Goal: Communication & Community: Ask a question

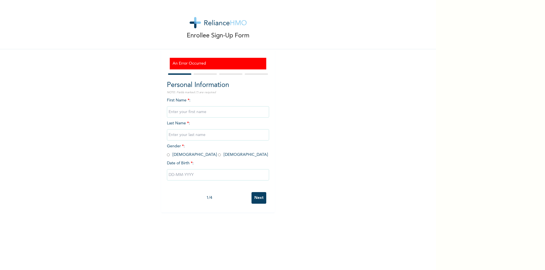
click at [230, 112] on input "text" at bounding box center [218, 111] width 102 height 11
type input "Joseph"
click at [222, 137] on input "text" at bounding box center [218, 134] width 102 height 11
click at [184, 135] on input "Nwose S" at bounding box center [218, 134] width 102 height 11
type input "Nwose Samuel"
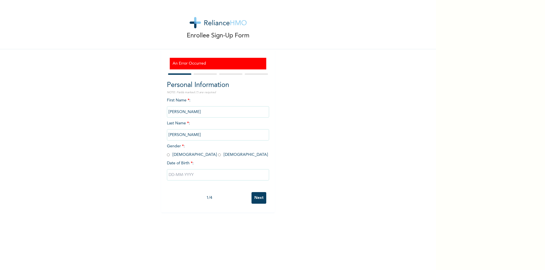
click at [167, 157] on input "radio" at bounding box center [168, 154] width 3 height 5
radio input "true"
click at [171, 173] on input "text" at bounding box center [218, 174] width 102 height 11
select select "7"
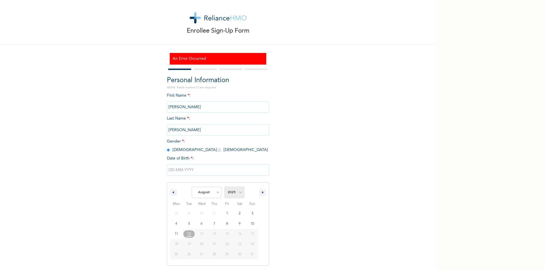
click at [230, 192] on select "2025 2024 2023 2022 2021 2020 2019 2018 2017 2016 2015 2014 2013 2012 2011 2010…" at bounding box center [234, 192] width 20 height 11
select select "1982"
click at [224, 187] on select "2025 2024 2023 2022 2021 2020 2019 2018 2017 2016 2015 2014 2013 2012 2011 2010…" at bounding box center [234, 192] width 20 height 11
click at [206, 191] on select "January February March April May June July August September October November De…" at bounding box center [207, 192] width 30 height 11
select select "11"
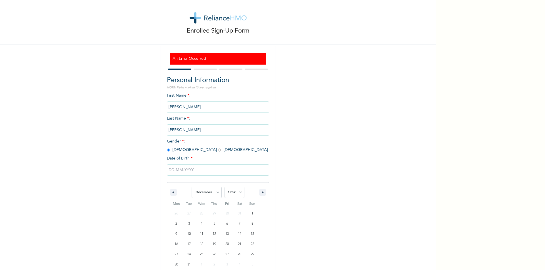
click at [192, 187] on select "January February March April May June July August September October November De…" at bounding box center [207, 192] width 30 height 11
type input "12/12/1982"
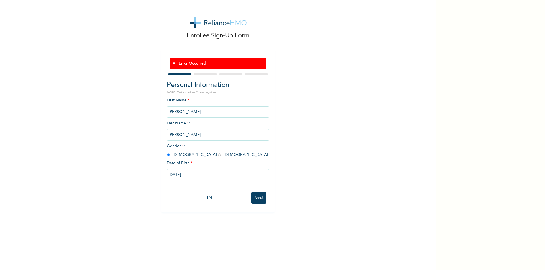
scroll to position [0, 0]
click at [253, 198] on input "Next" at bounding box center [258, 198] width 15 height 12
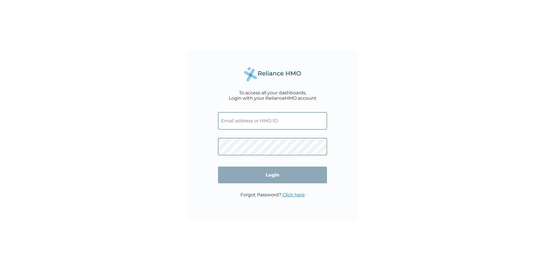
click at [230, 121] on input "text" at bounding box center [272, 120] width 109 height 17
click at [92, 114] on div "To access all your dashboards, Login with your RelianceHMO account Login Forgot…" at bounding box center [272, 135] width 545 height 270
click at [260, 124] on input "text" at bounding box center [272, 120] width 109 height 17
type input "Samuelnwosejoseph@gmail.com"
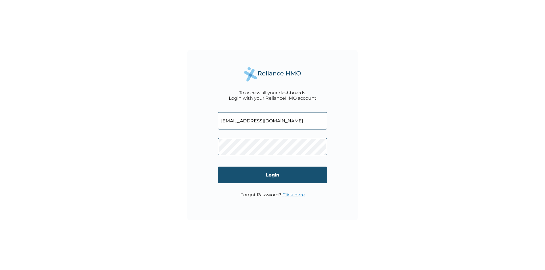
click at [272, 174] on input "Login" at bounding box center [272, 175] width 109 height 17
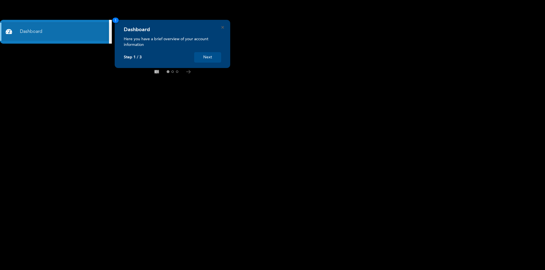
click at [210, 55] on button "Next" at bounding box center [207, 57] width 27 height 11
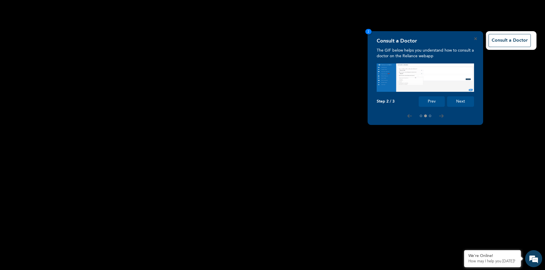
click at [464, 99] on button "Next" at bounding box center [460, 101] width 27 height 11
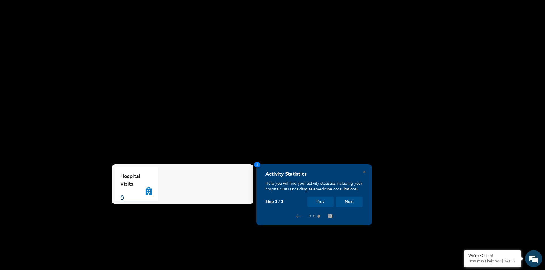
click at [348, 202] on button "Next" at bounding box center [349, 202] width 27 height 11
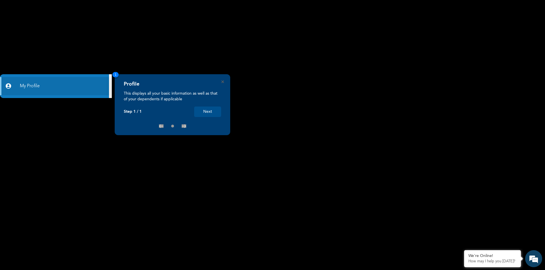
click at [209, 110] on button "Next" at bounding box center [207, 112] width 27 height 11
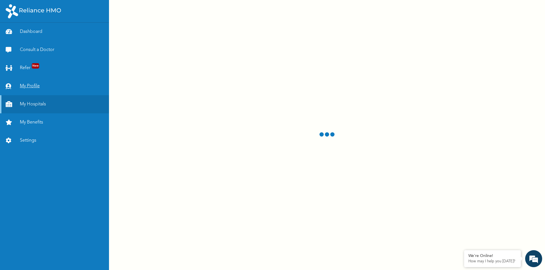
click at [57, 85] on link "My Profile" at bounding box center [54, 86] width 109 height 18
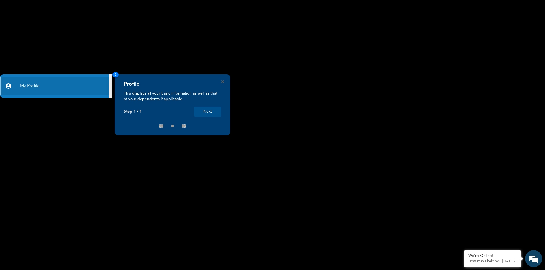
click at [208, 110] on button "Next" at bounding box center [207, 112] width 27 height 11
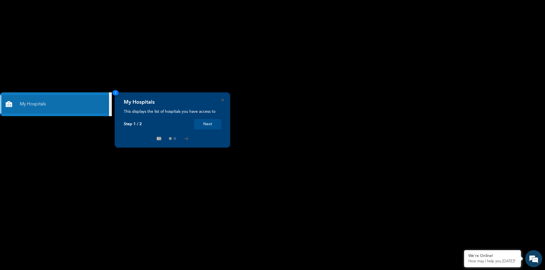
click at [210, 123] on button "Next" at bounding box center [207, 124] width 27 height 11
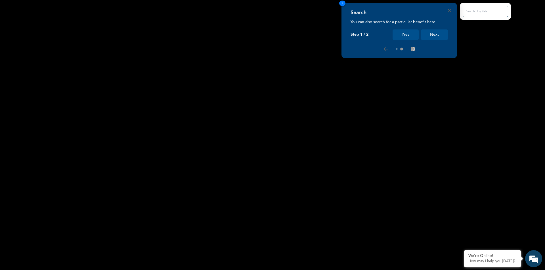
click at [426, 33] on button "Next" at bounding box center [434, 35] width 27 height 11
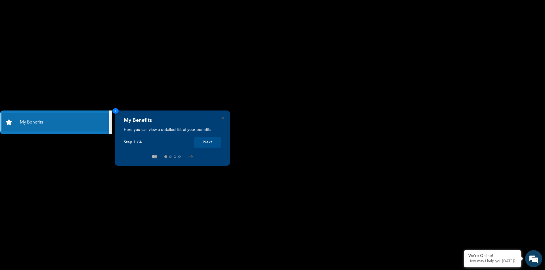
click at [215, 142] on button "Next" at bounding box center [207, 142] width 27 height 11
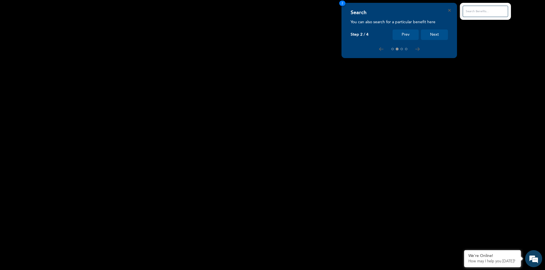
click at [430, 34] on button "Next" at bounding box center [434, 35] width 27 height 11
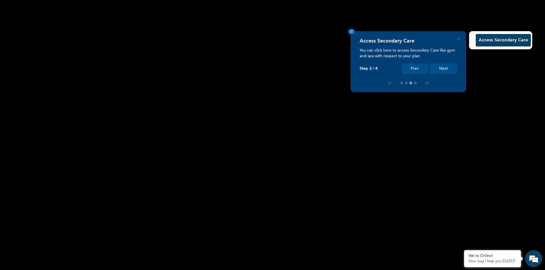
click at [448, 66] on button "Next" at bounding box center [443, 69] width 27 height 11
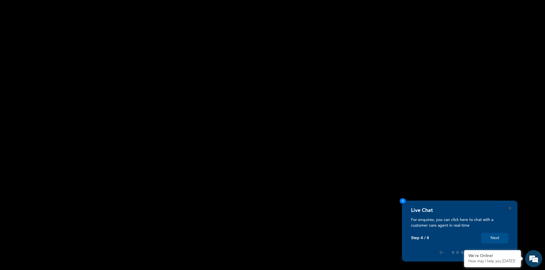
click at [496, 238] on button "Next" at bounding box center [494, 238] width 27 height 11
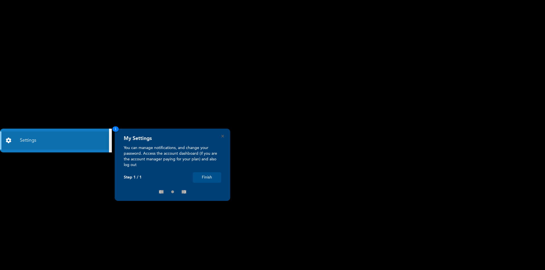
click at [205, 176] on button "Finish" at bounding box center [207, 178] width 28 height 11
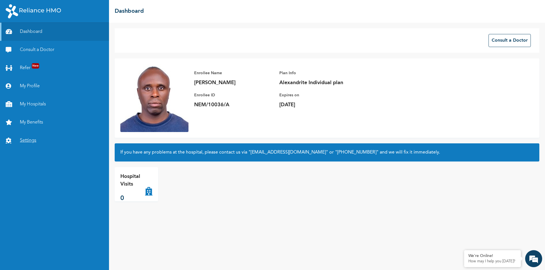
click at [32, 140] on link "Settings" at bounding box center [54, 141] width 109 height 18
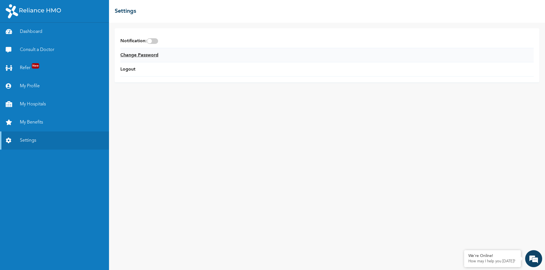
click at [146, 54] on link "Change Password" at bounding box center [139, 55] width 38 height 7
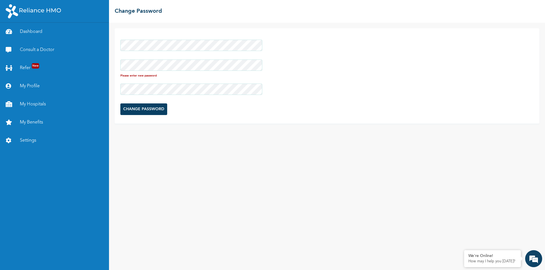
click at [188, 153] on div "Please enter new password CHANGE PASSWORD" at bounding box center [327, 147] width 436 height 248
click at [154, 106] on input "CHANGE PASSWORD" at bounding box center [143, 105] width 47 height 12
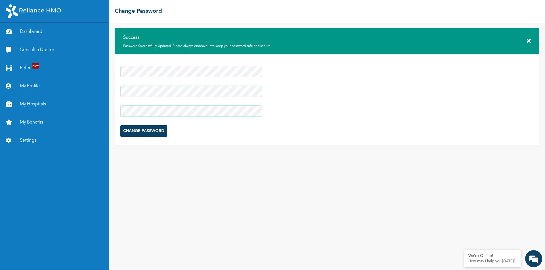
click at [24, 139] on link "Settings" at bounding box center [54, 141] width 109 height 18
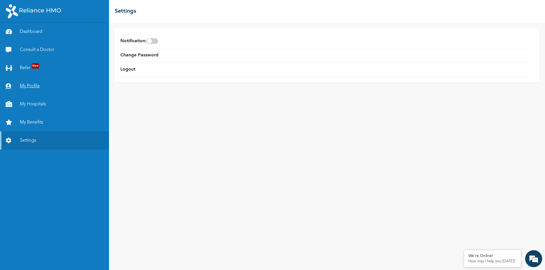
click at [34, 85] on link "My Profile" at bounding box center [54, 86] width 109 height 18
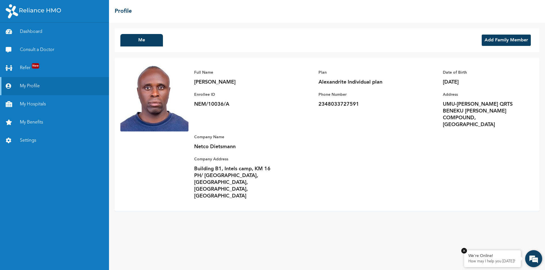
click at [488, 260] on p "How may I help you [DATE]?" at bounding box center [492, 262] width 48 height 5
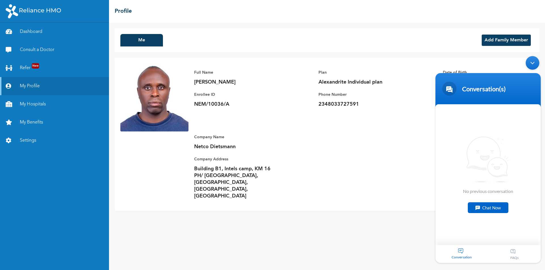
click at [489, 207] on div "Chat Now" at bounding box center [488, 208] width 41 height 11
type textarea "good mori"
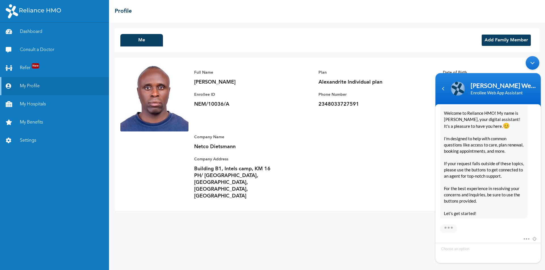
scroll to position [109, 0]
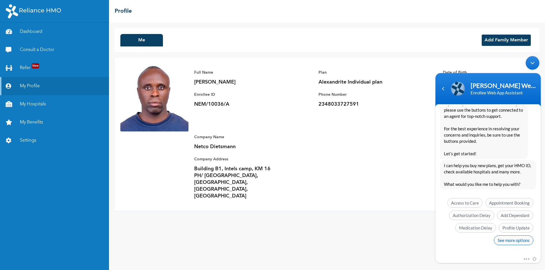
click at [521, 239] on span "See more options" at bounding box center [513, 241] width 39 height 10
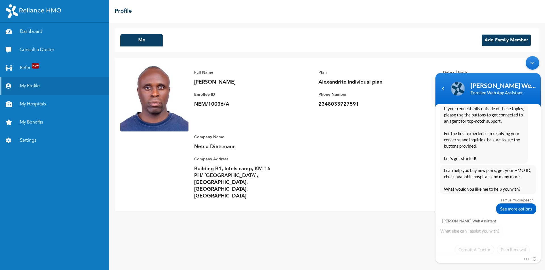
scroll to position [151, 0]
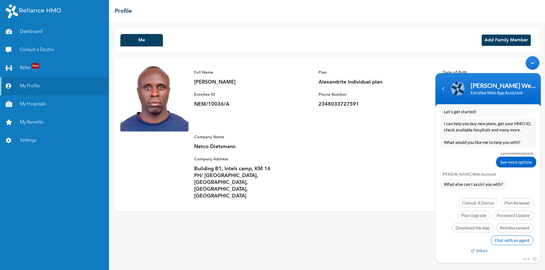
click at [511, 242] on span "Chat with an agent" at bounding box center [512, 241] width 43 height 10
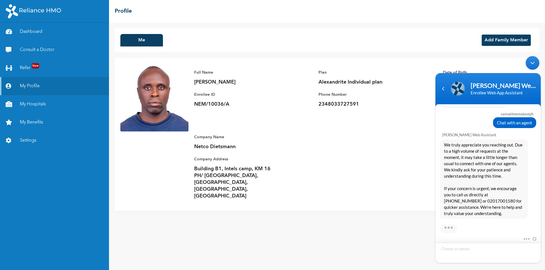
scroll to position [263, 0]
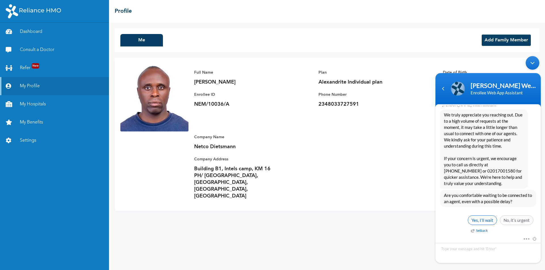
click at [483, 220] on span "Yes, I’ll wait" at bounding box center [482, 221] width 29 height 10
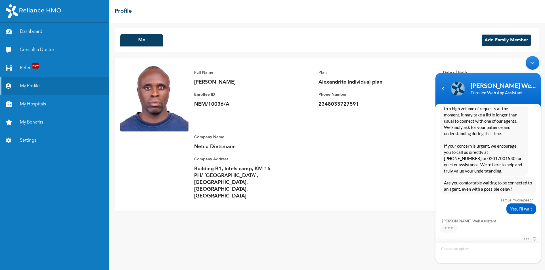
scroll to position [336, 0]
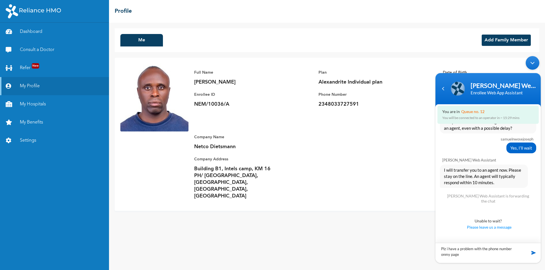
click at [444, 254] on textarea "Plz i have a problem with the phone number onmy page" at bounding box center [487, 253] width 105 height 20
click at [463, 255] on textarea "Plz i have a problem with the phone number on my page" at bounding box center [487, 253] width 105 height 20
type textarea "Plz i have a problem with the phone number on my page is my brother phone numbe…"
click at [535, 252] on span at bounding box center [534, 253] width 6 height 6
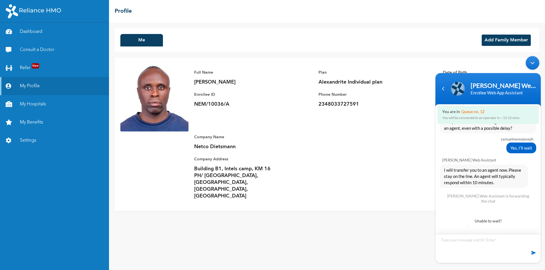
scroll to position [375, 0]
